Goal: Task Accomplishment & Management: Use online tool/utility

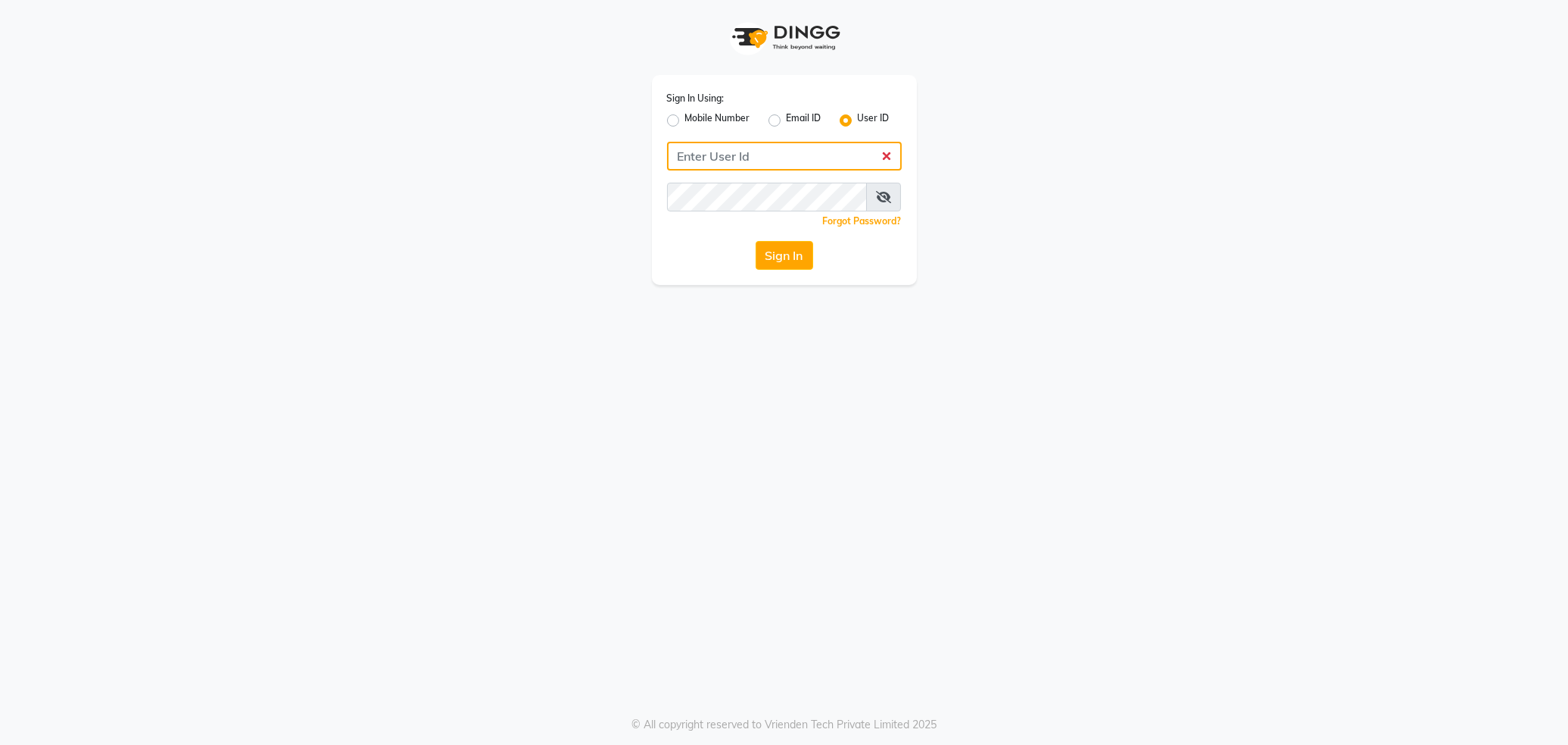
type input "senaj"
click at [766, 255] on button "Sign In" at bounding box center [784, 255] width 58 height 28
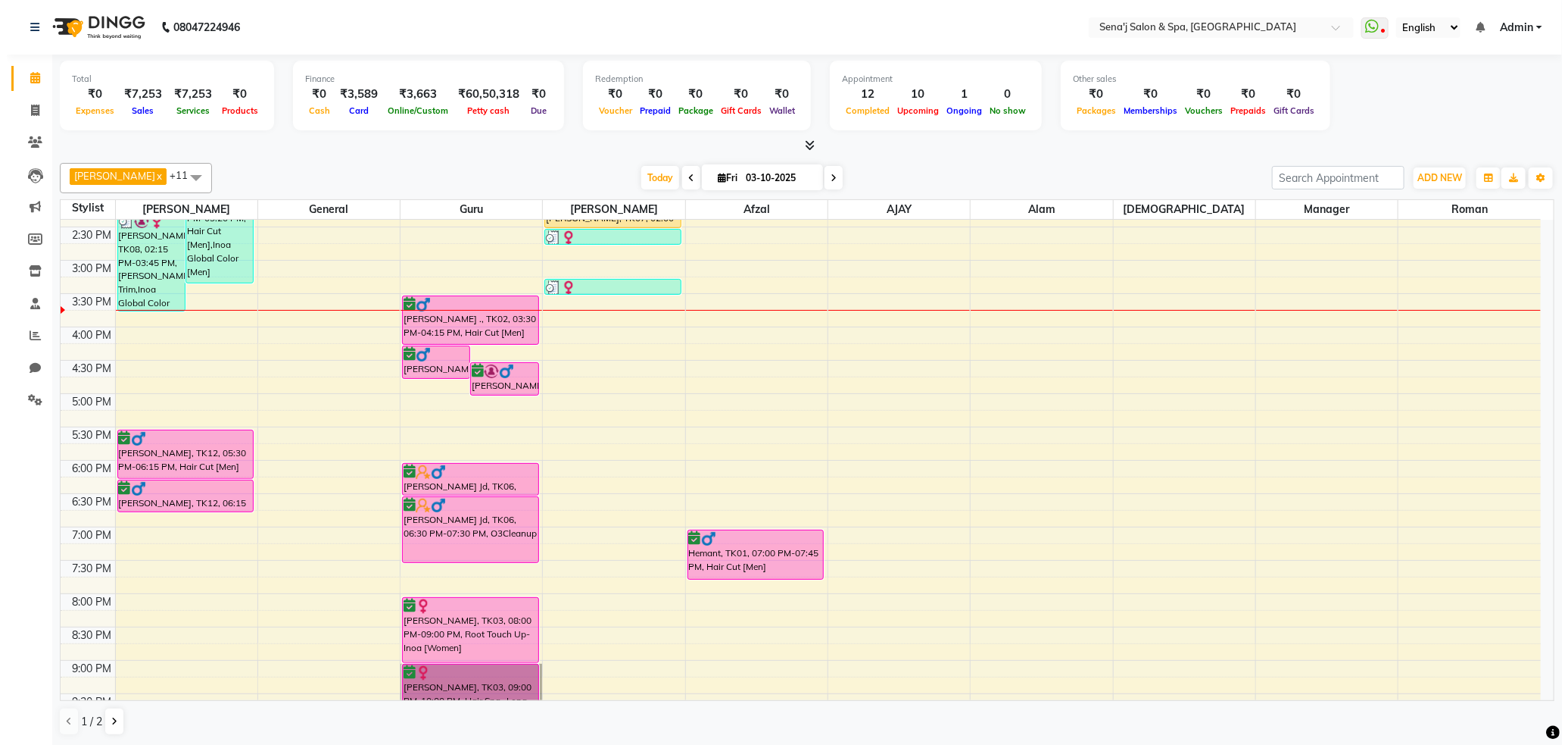
scroll to position [356, 0]
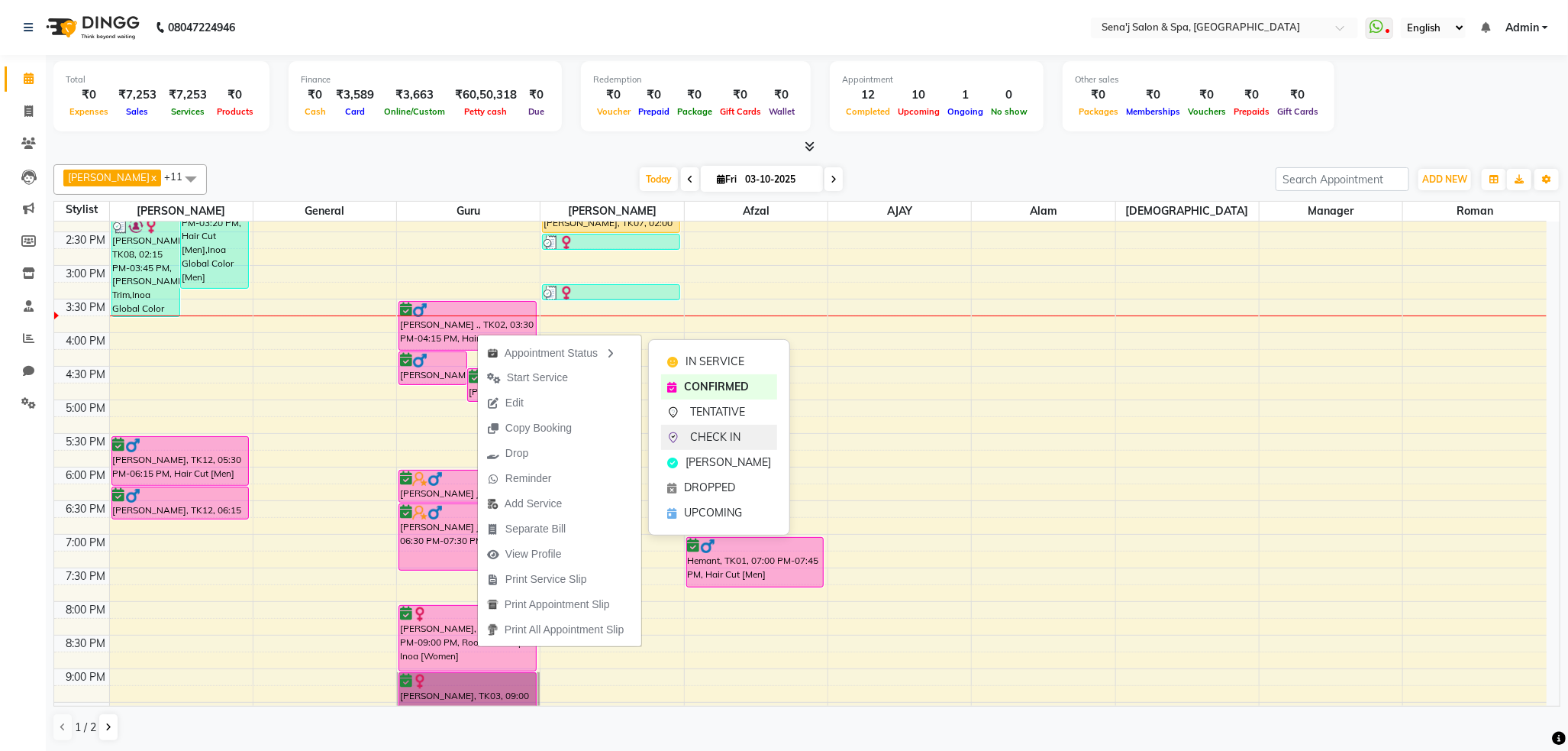
click at [711, 438] on span "CHECK IN" at bounding box center [715, 437] width 50 height 16
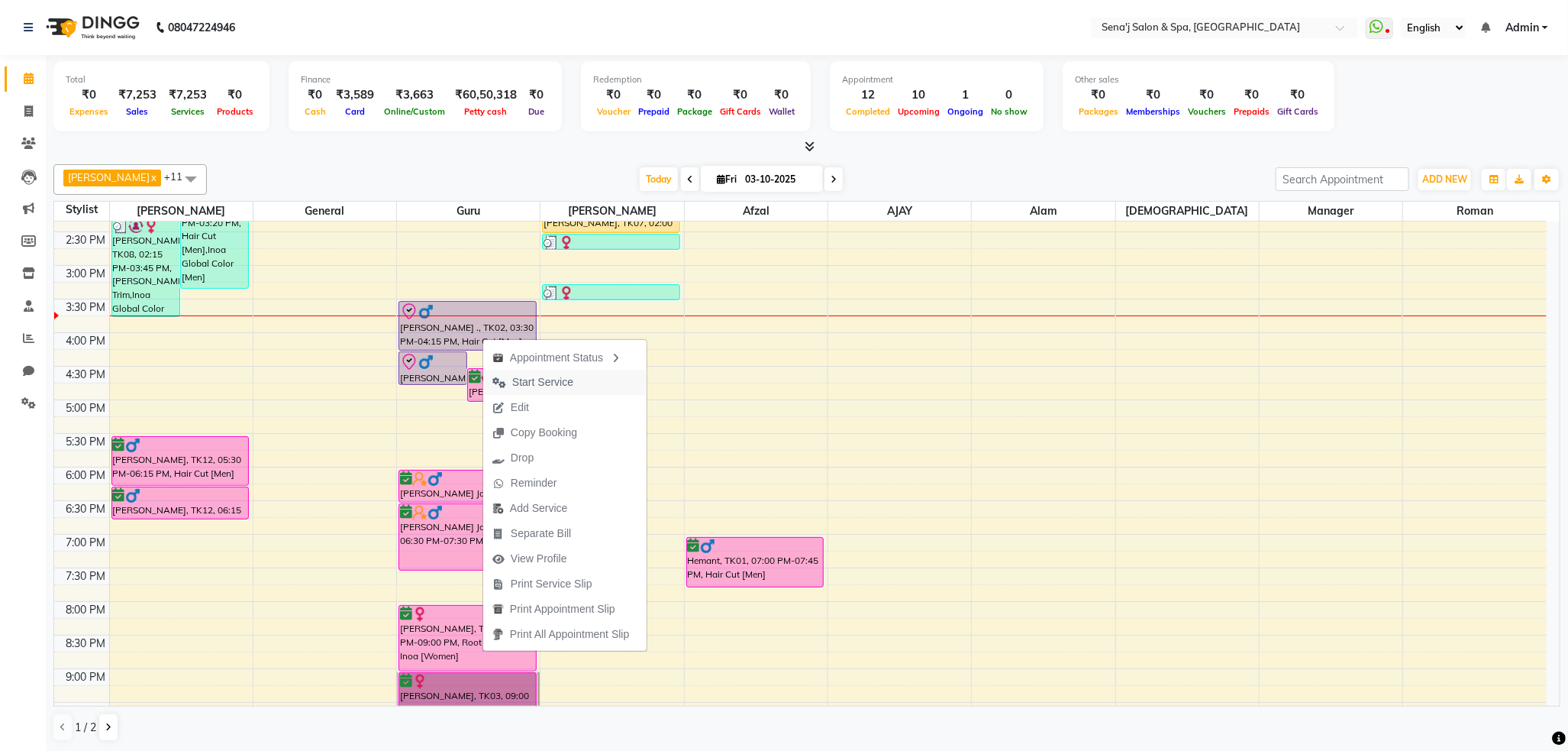
click at [550, 377] on span "Start Service" at bounding box center [542, 382] width 61 height 16
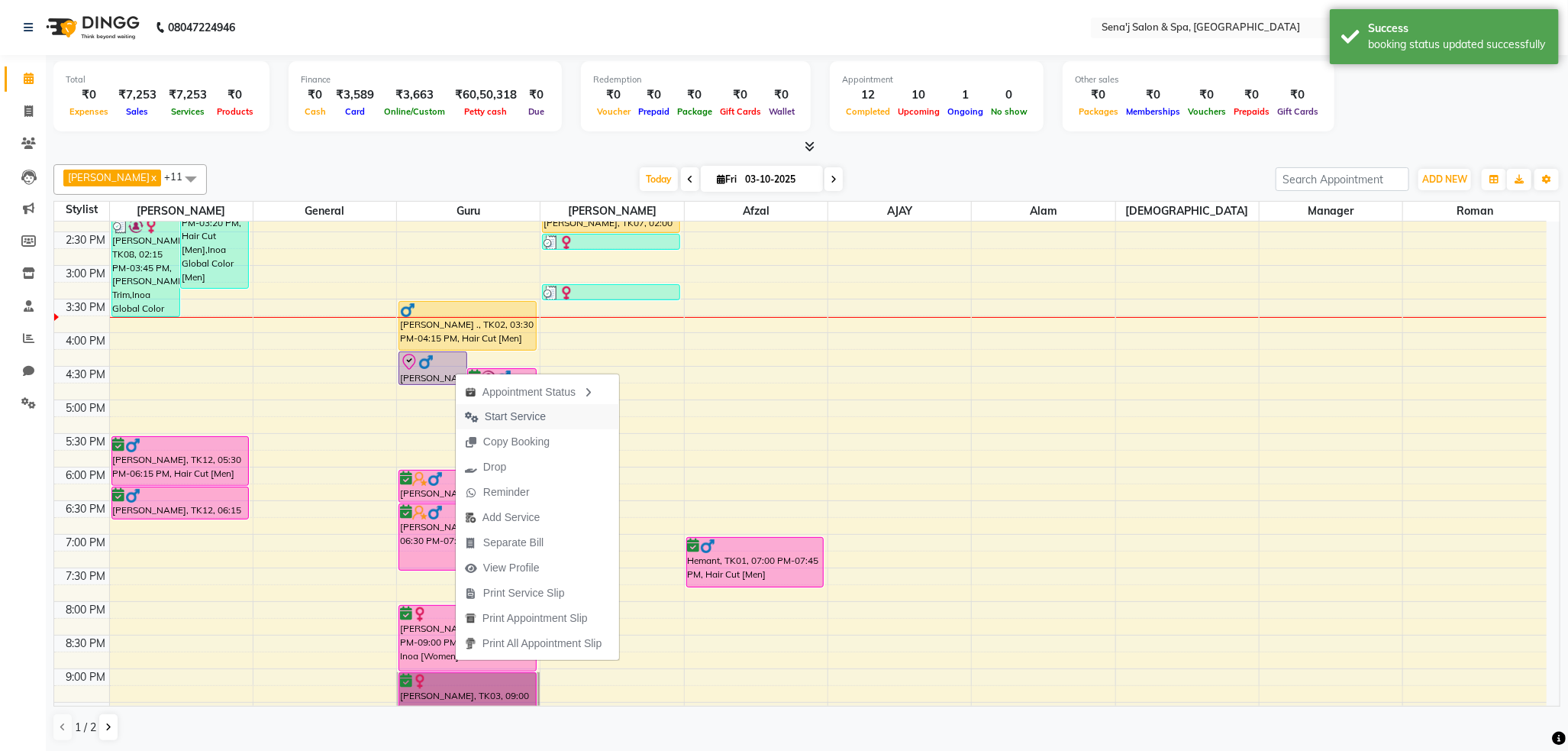
click at [507, 415] on span "Start Service" at bounding box center [515, 416] width 61 height 16
